Goal: Information Seeking & Learning: Compare options

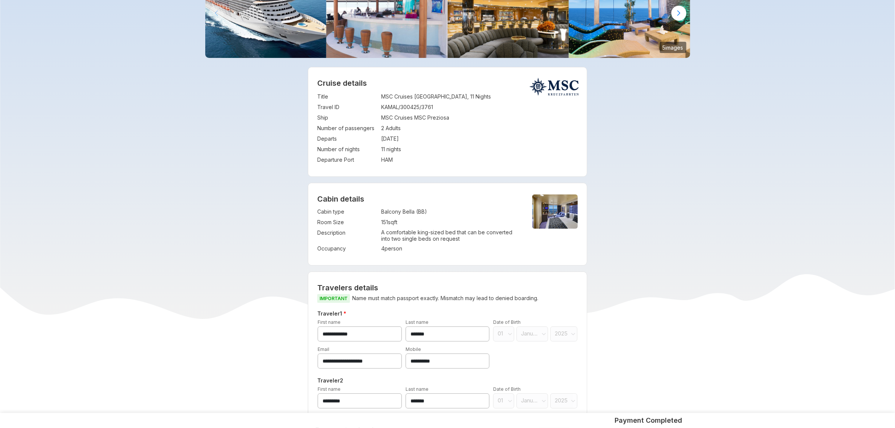
scroll to position [75, 0]
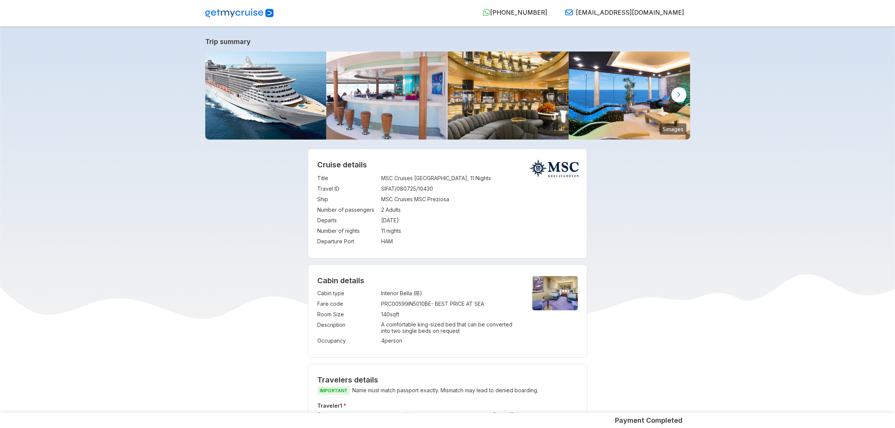
select select "**"
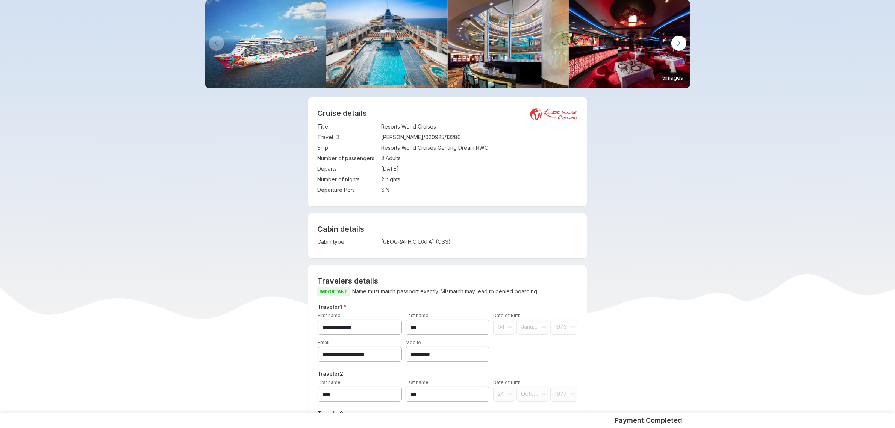
scroll to position [94, 0]
